Goal: Download file/media

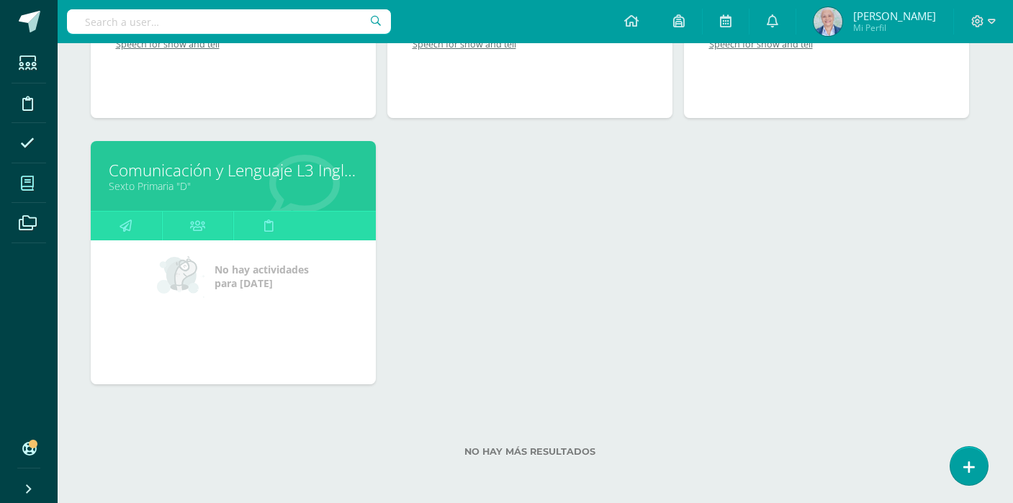
scroll to position [1725, 6]
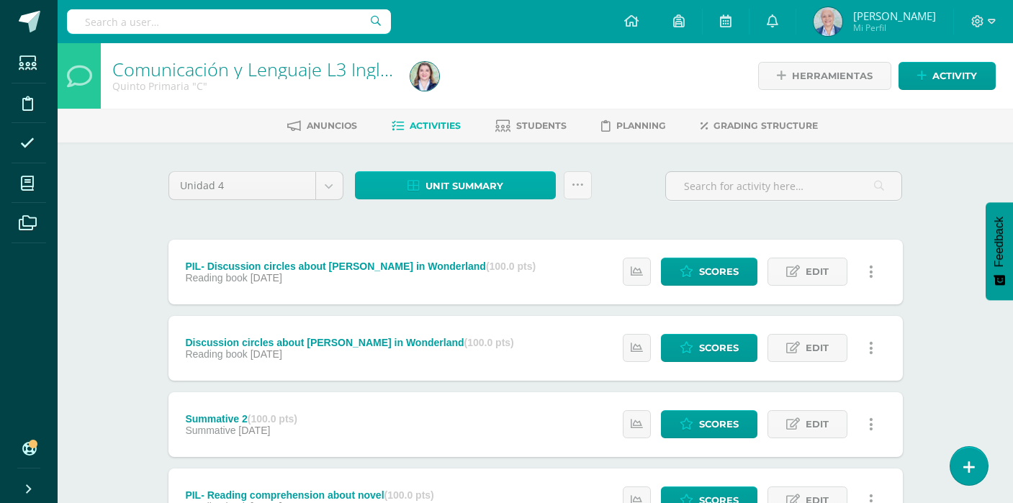
click at [487, 182] on span "Unit summary" at bounding box center [464, 186] width 78 height 27
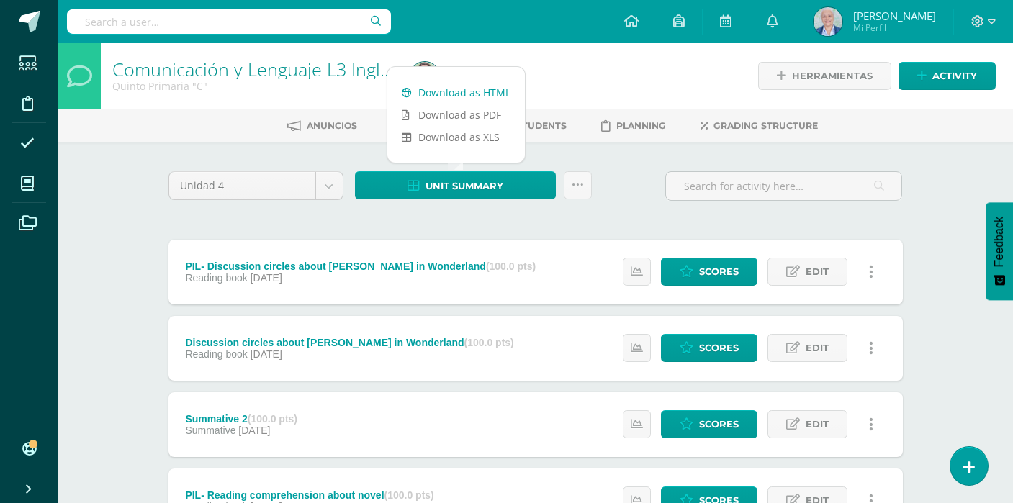
click at [482, 94] on link "Download as HTML" at bounding box center [456, 92] width 138 height 22
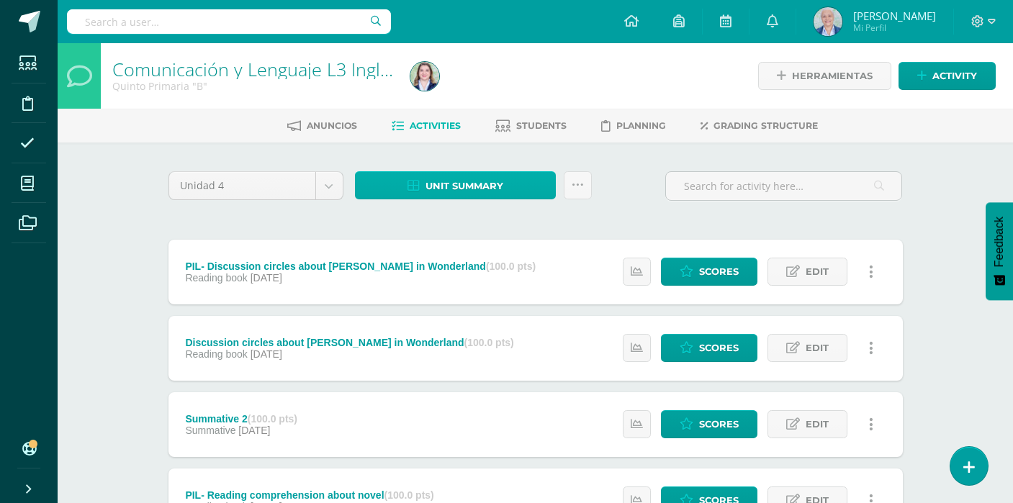
click at [469, 194] on span "Unit summary" at bounding box center [464, 186] width 78 height 27
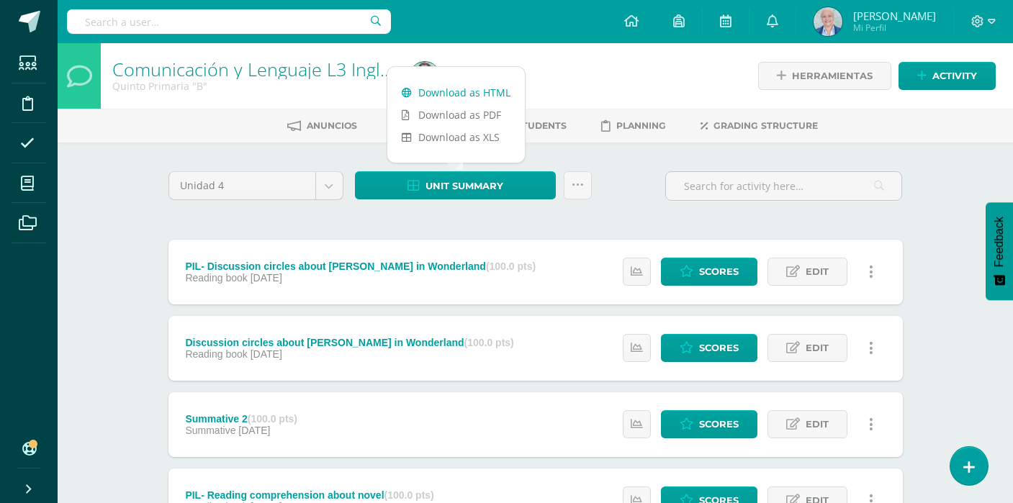
click at [471, 97] on link "Download as HTML" at bounding box center [456, 92] width 138 height 22
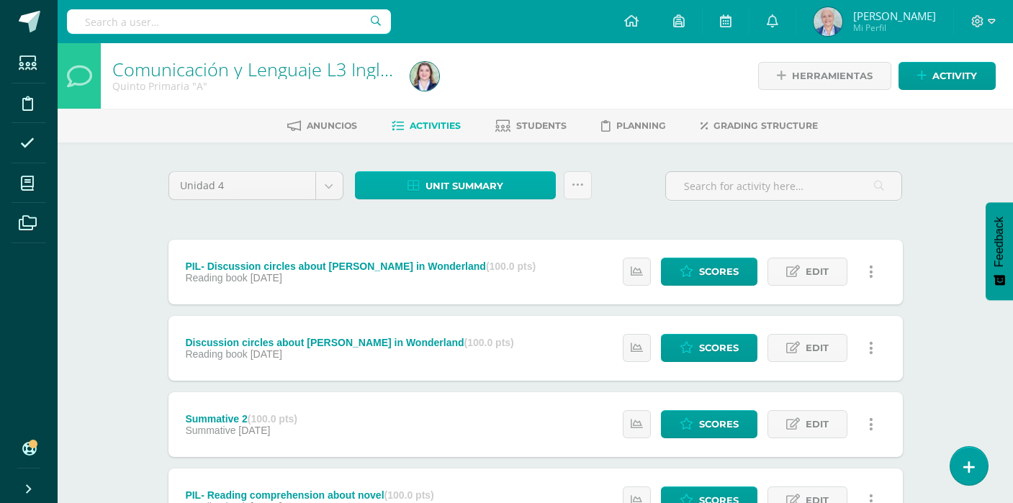
click at [432, 183] on span "Unit summary" at bounding box center [464, 186] width 78 height 27
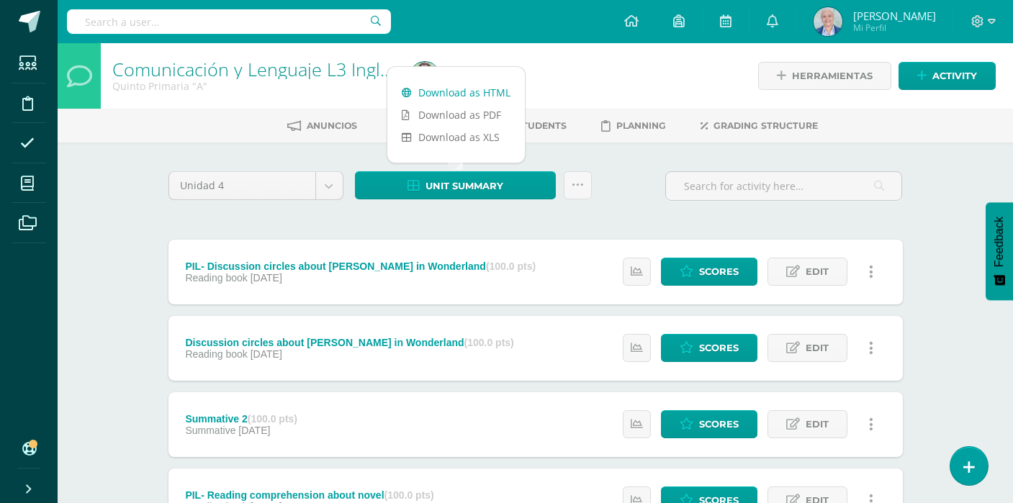
click at [436, 88] on link "Download as HTML" at bounding box center [456, 92] width 138 height 22
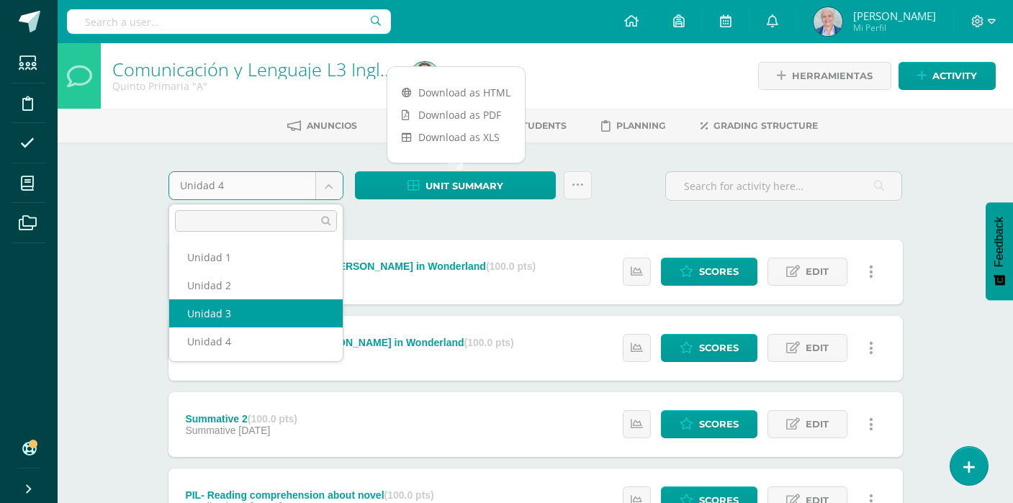
select select "Unidad 3"
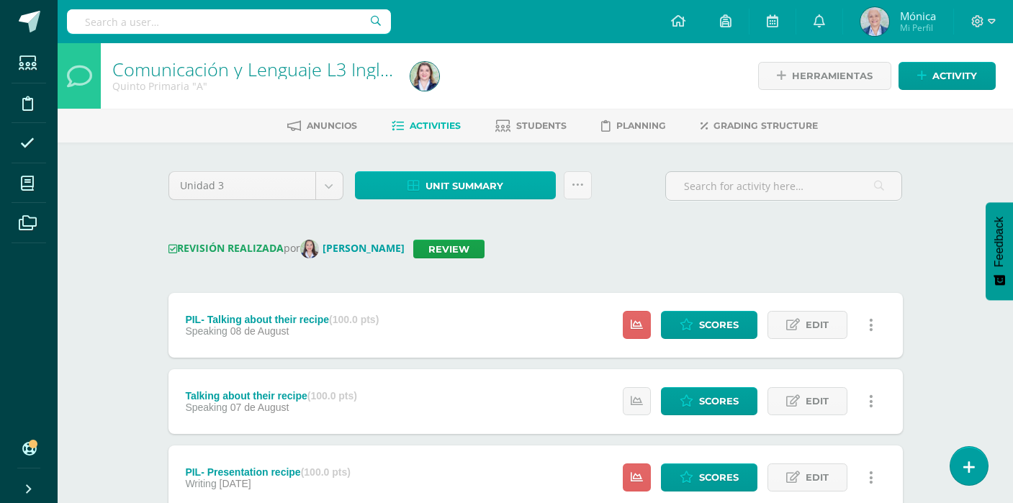
click at [415, 185] on icon at bounding box center [413, 186] width 12 height 12
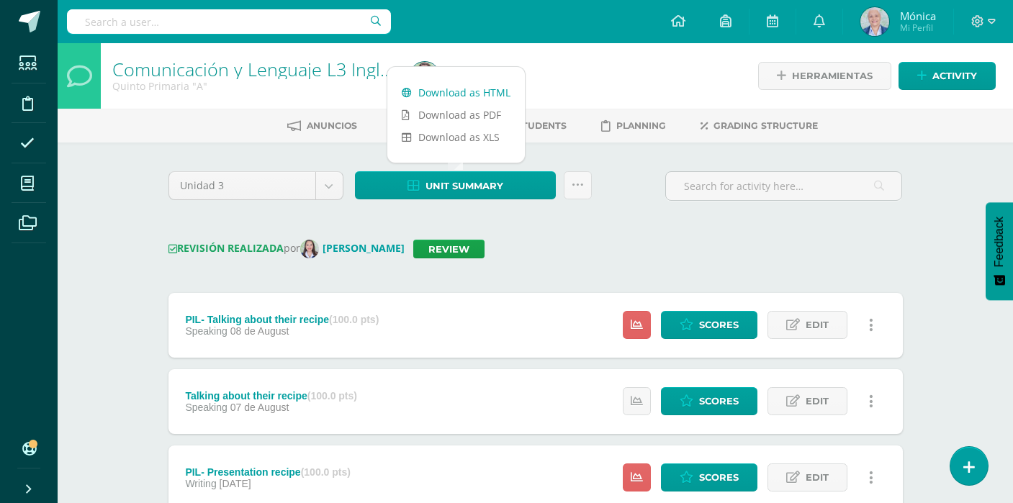
click at [432, 86] on link "Download as HTML" at bounding box center [456, 92] width 138 height 22
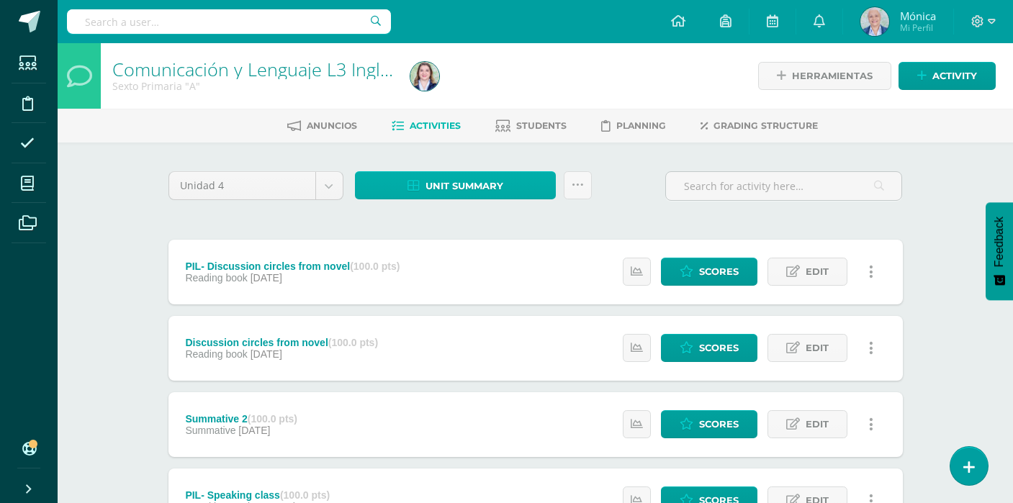
click at [455, 186] on span "Unit summary" at bounding box center [464, 186] width 78 height 27
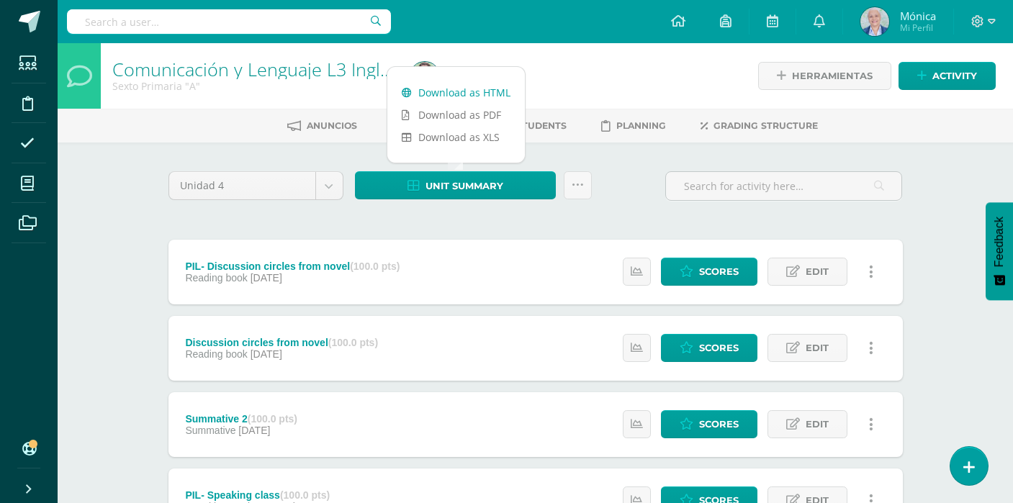
click at [436, 92] on link "Download as HTML" at bounding box center [456, 92] width 138 height 22
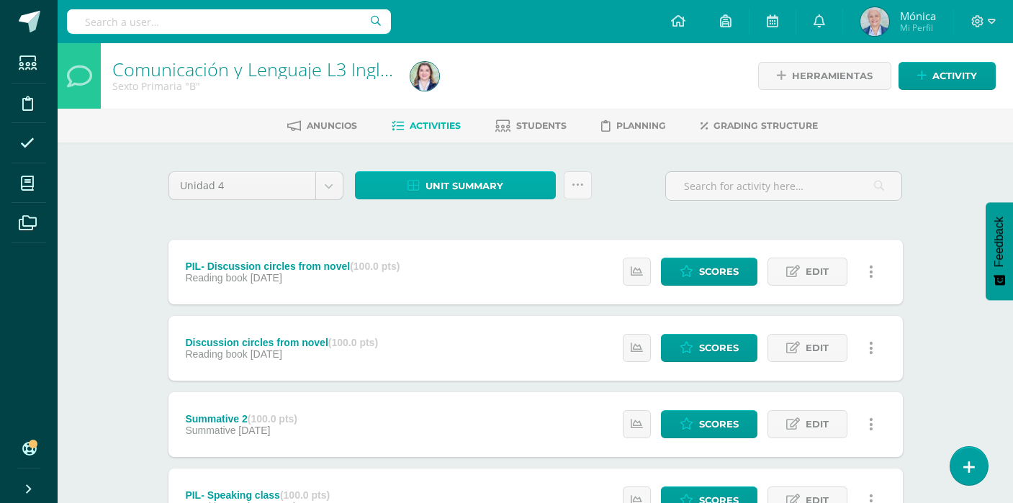
click at [449, 194] on span "Unit summary" at bounding box center [464, 186] width 78 height 27
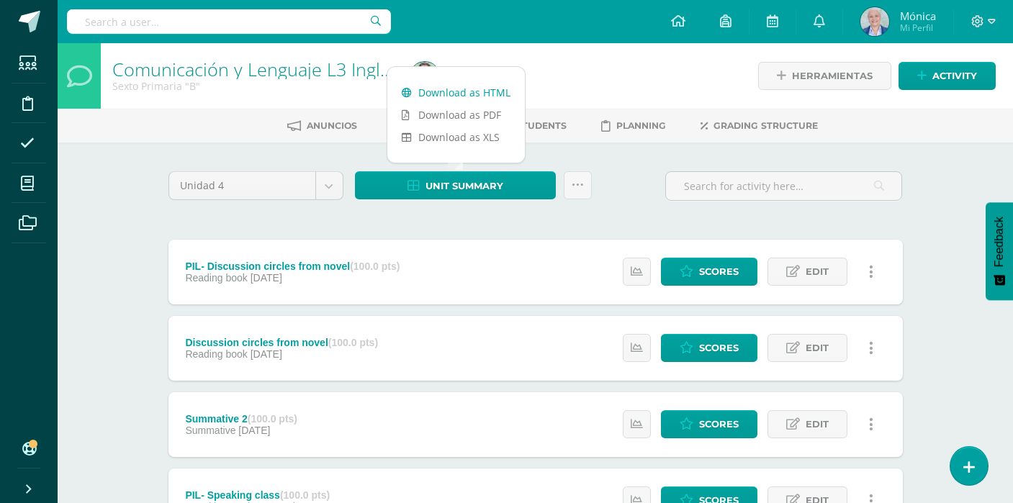
click at [448, 92] on link "Download as HTML" at bounding box center [456, 92] width 138 height 22
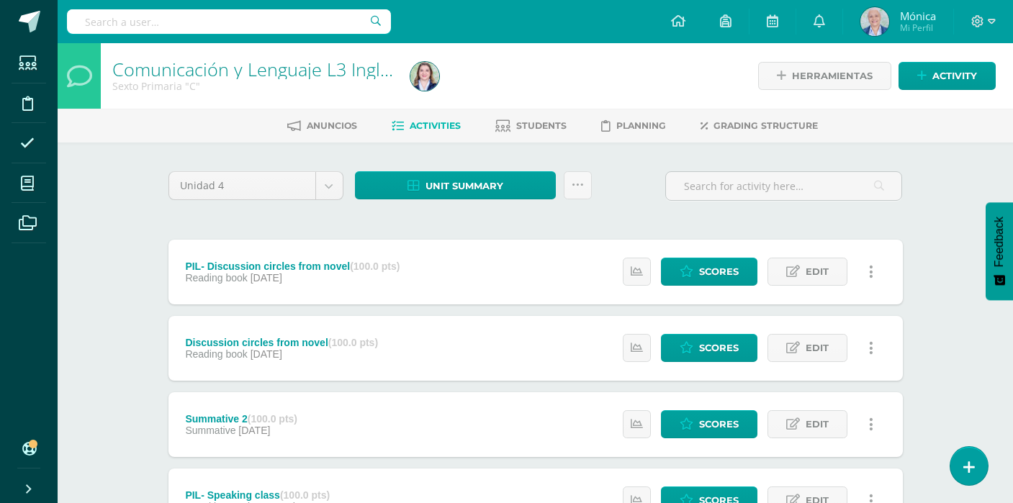
drag, startPoint x: 446, startPoint y: 186, endPoint x: 449, endPoint y: 138, distance: 48.3
click at [446, 186] on span "Unit summary" at bounding box center [464, 186] width 78 height 27
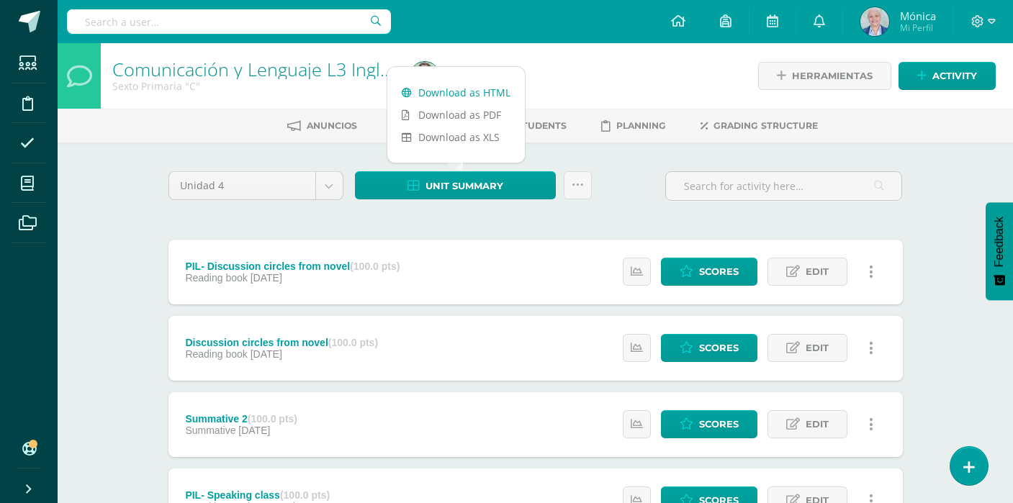
click at [454, 86] on link "Download as HTML" at bounding box center [456, 92] width 138 height 22
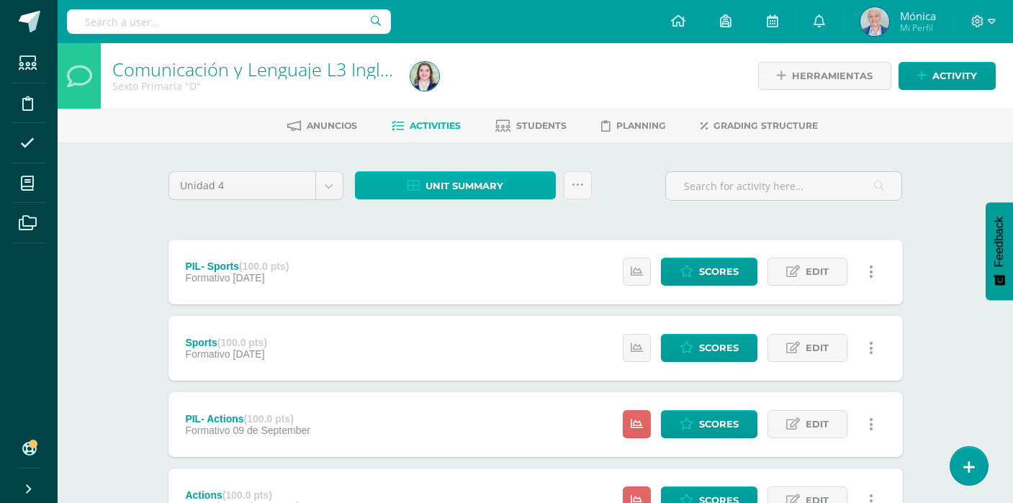
click at [462, 190] on span "Unit summary" at bounding box center [464, 186] width 78 height 27
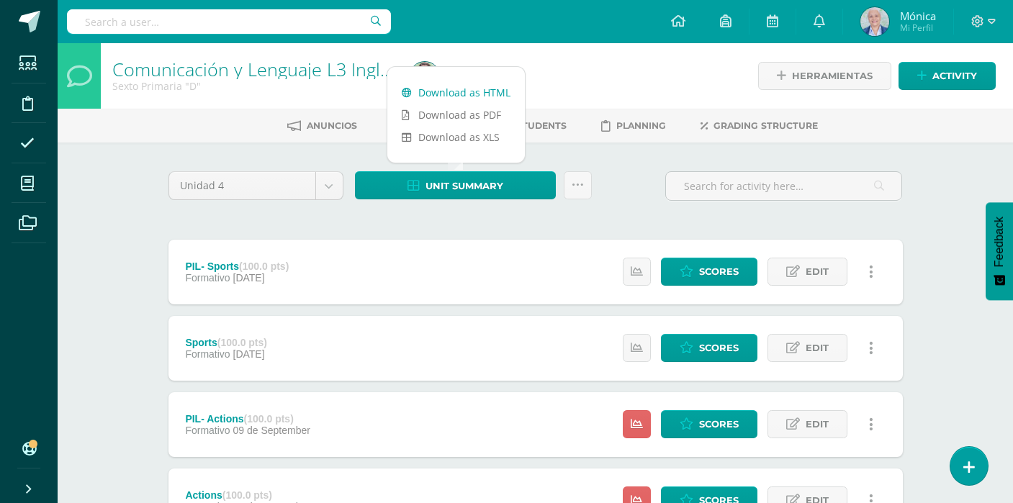
click at [443, 92] on link "Download as HTML" at bounding box center [456, 92] width 138 height 22
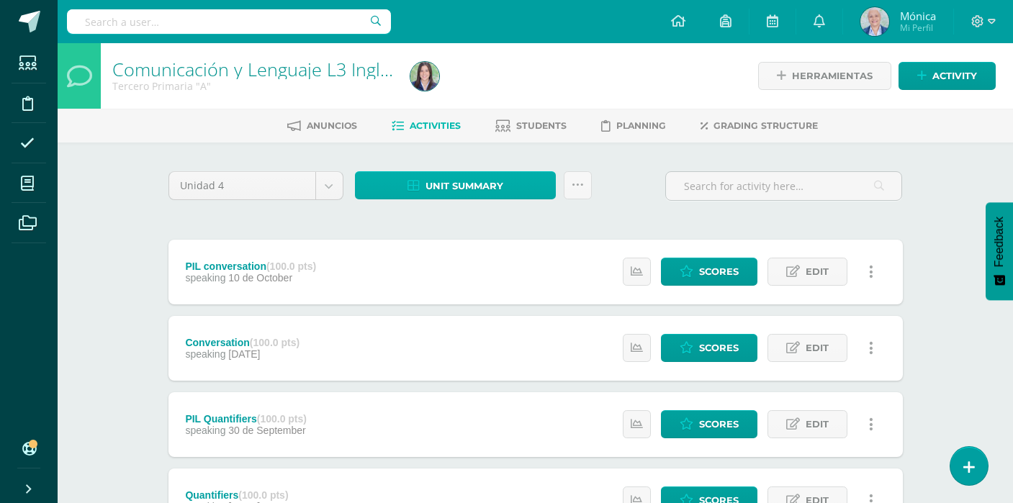
click at [486, 189] on span "Unit summary" at bounding box center [464, 186] width 78 height 27
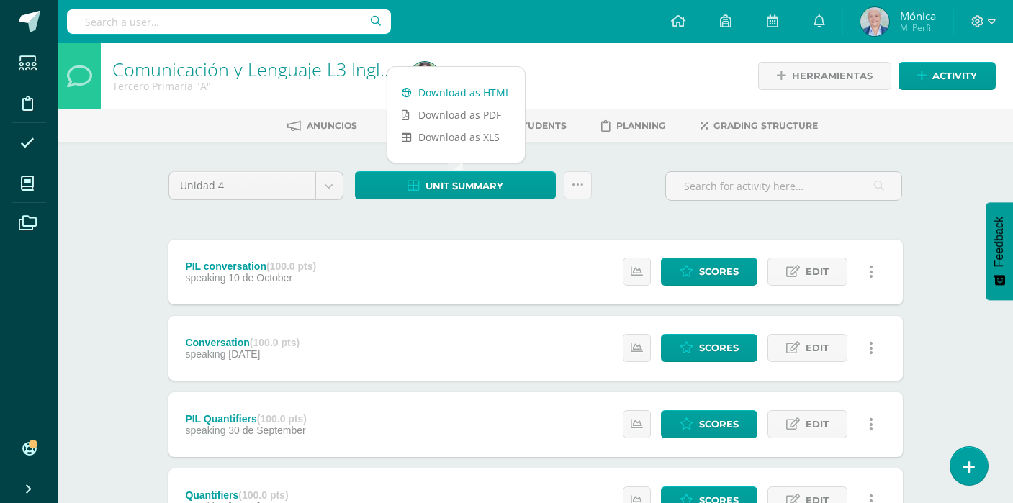
click at [485, 90] on link "Download as HTML" at bounding box center [456, 92] width 138 height 22
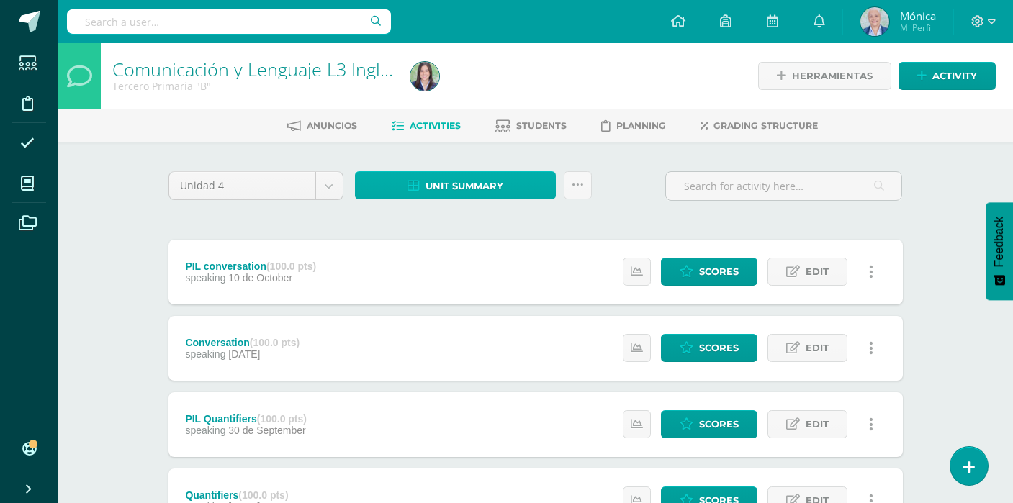
click at [464, 186] on span "Unit summary" at bounding box center [464, 186] width 78 height 27
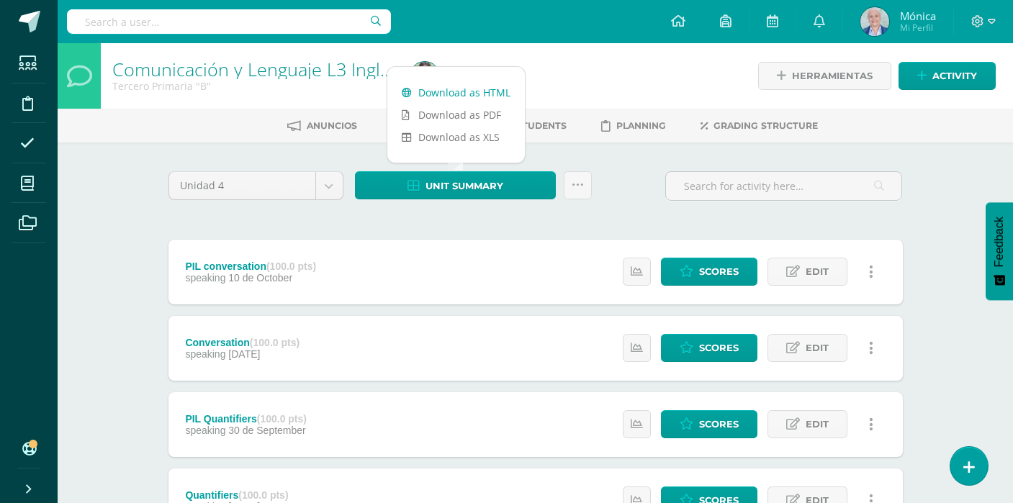
click at [468, 99] on link "Download as HTML" at bounding box center [456, 92] width 138 height 22
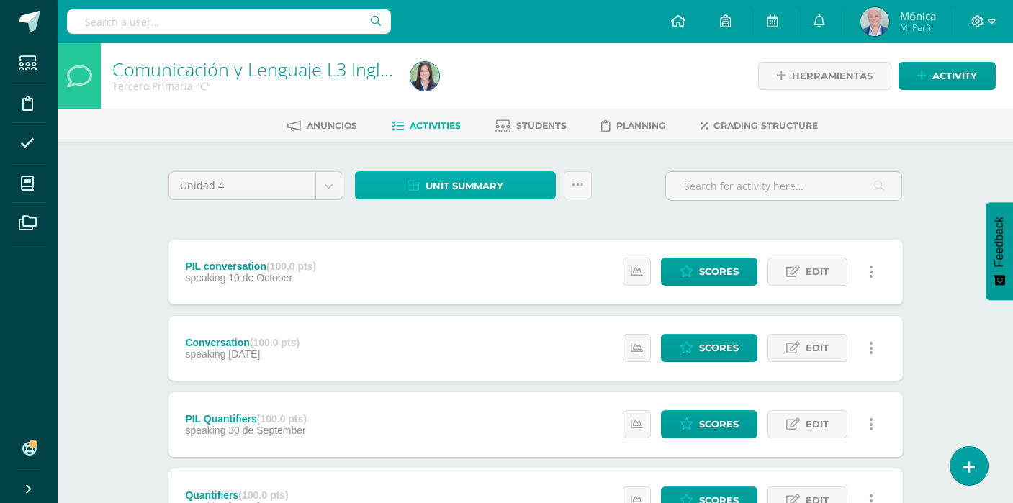
click at [461, 183] on span "Unit summary" at bounding box center [464, 186] width 78 height 27
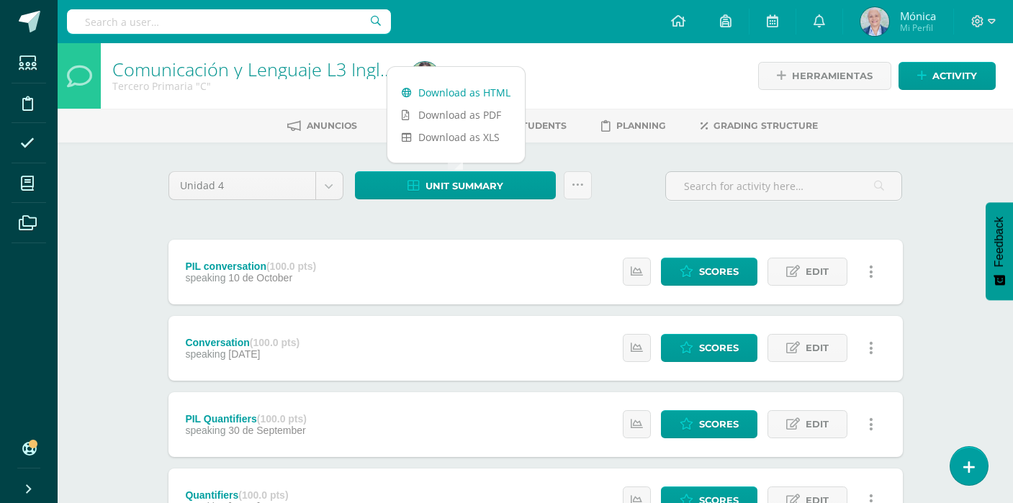
click at [449, 96] on link "Download as HTML" at bounding box center [456, 92] width 138 height 22
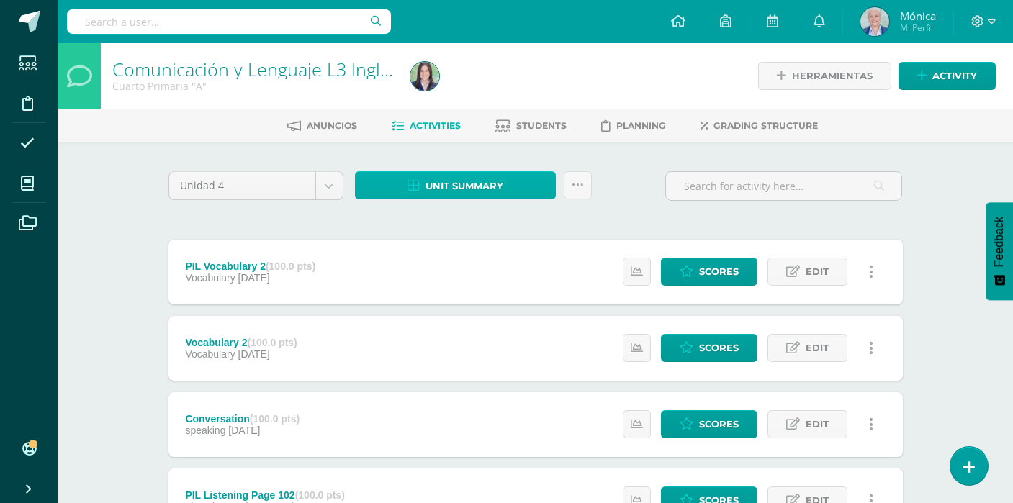
click at [448, 193] on span "Unit summary" at bounding box center [464, 186] width 78 height 27
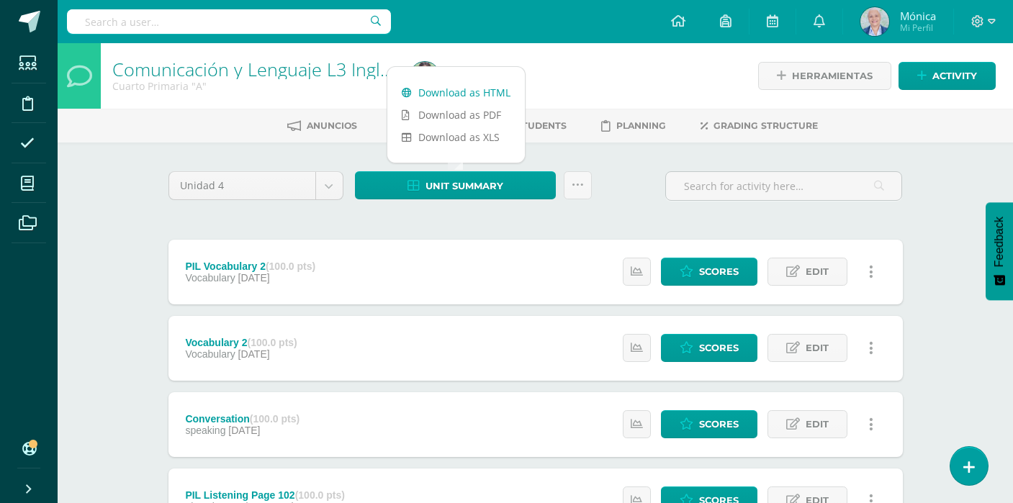
click at [441, 88] on link "Download as HTML" at bounding box center [456, 92] width 138 height 22
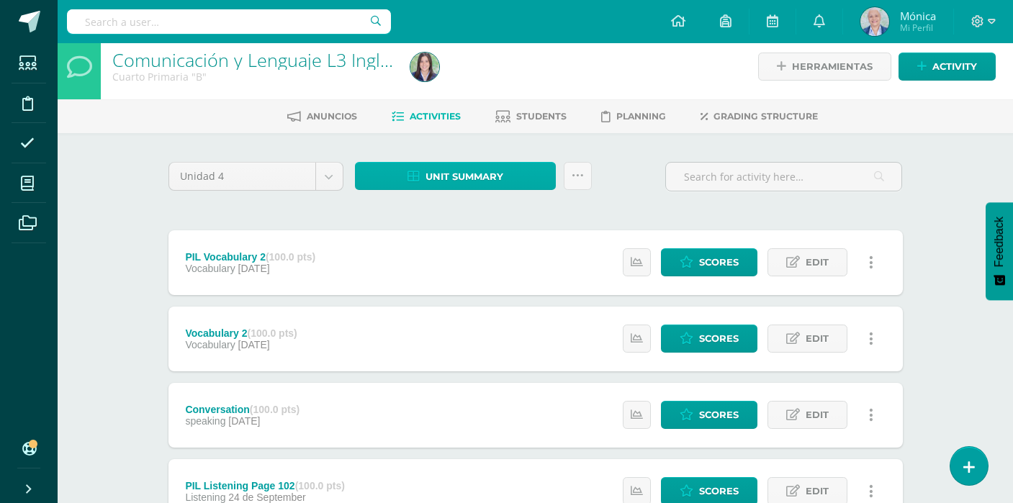
click at [465, 183] on span "Unit summary" at bounding box center [464, 176] width 78 height 27
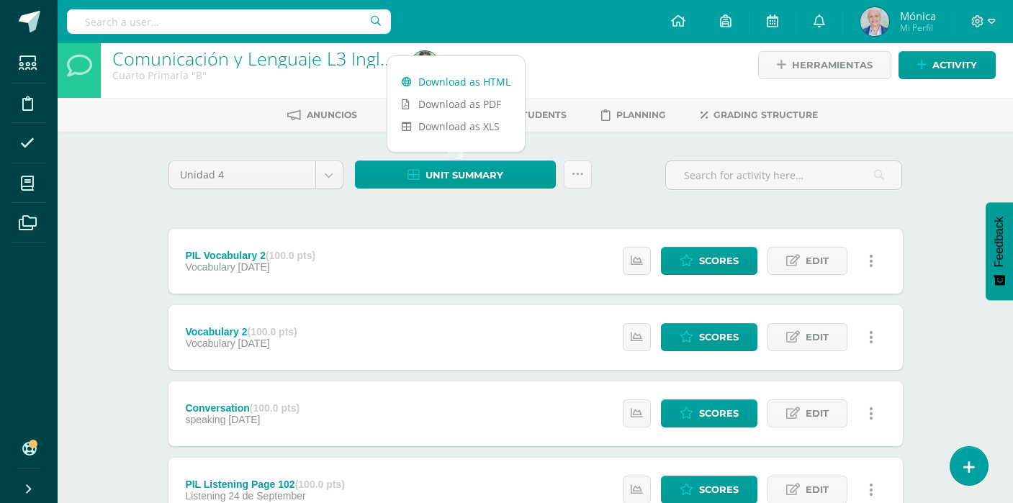
click at [460, 83] on link "Download as HTML" at bounding box center [456, 82] width 138 height 22
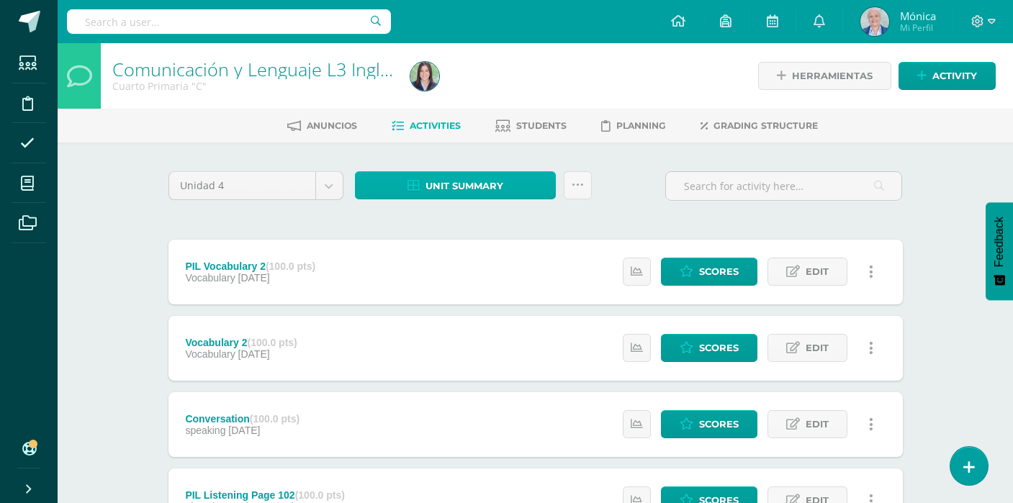
click at [436, 191] on span "Unit summary" at bounding box center [464, 186] width 78 height 27
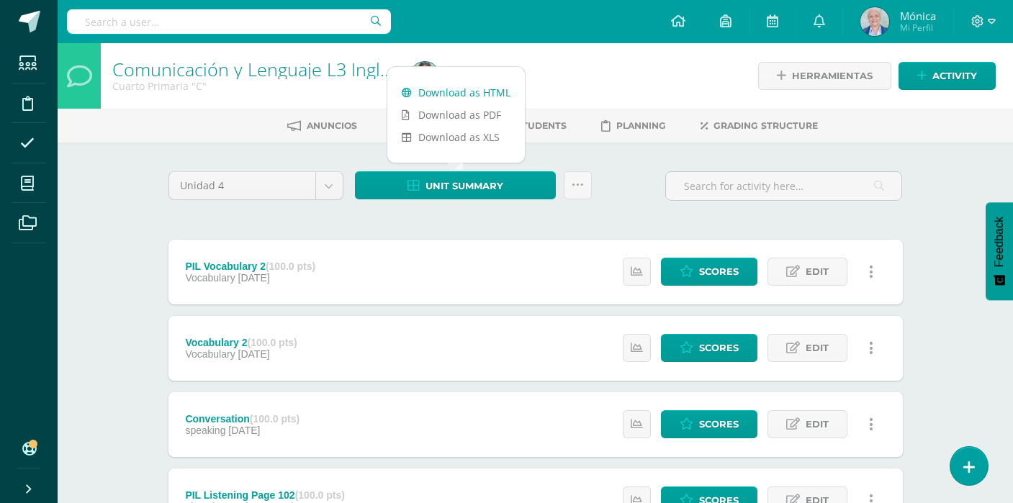
click at [449, 95] on link "Download as HTML" at bounding box center [456, 92] width 138 height 22
